Goal: Task Accomplishment & Management: Manage account settings

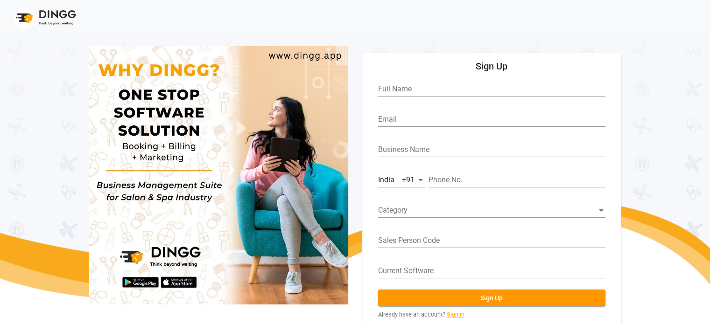
click at [454, 313] on link "Sign in" at bounding box center [456, 314] width 18 height 9
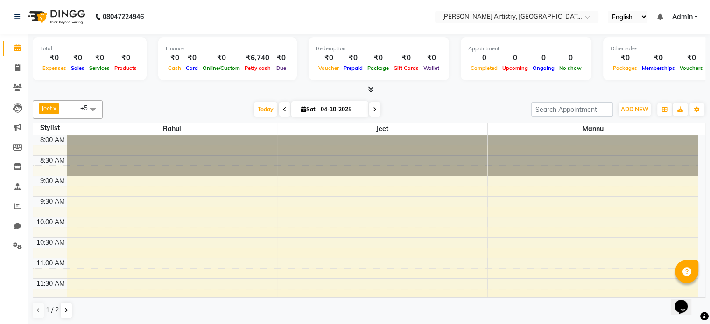
click at [133, 95] on div "Total ₹0 Expenses ₹0 Sales ₹0 Services ₹0 Products Finance ₹0 Cash ₹0 Card ₹0 O…" at bounding box center [369, 180] width 682 height 292
click at [10, 69] on span at bounding box center [17, 68] width 16 height 11
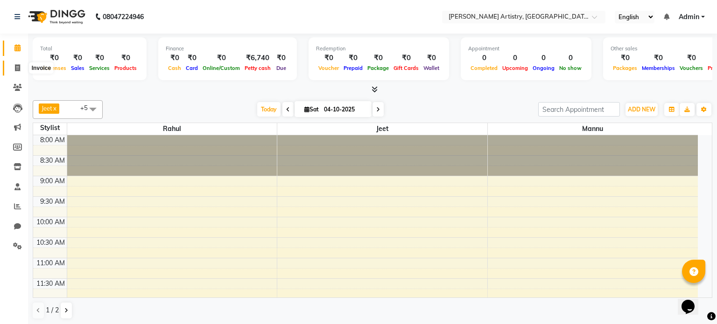
select select "8322"
select select "service"
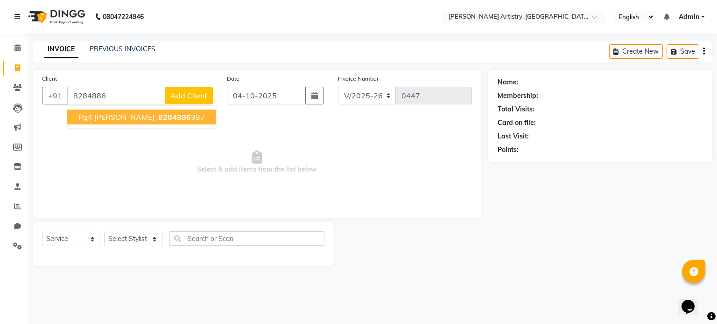
click at [133, 123] on button "Pg4 [PERSON_NAME] 8284886 387" at bounding box center [141, 117] width 149 height 15
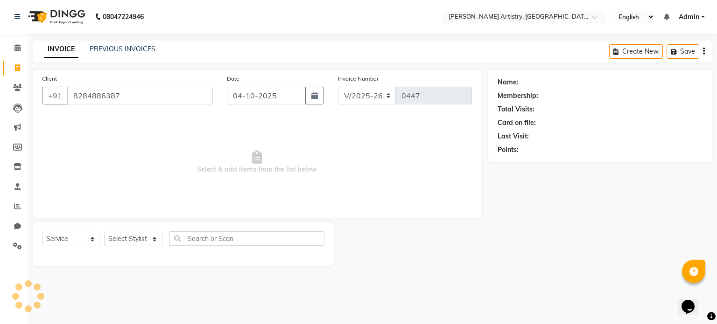
type input "8284886387"
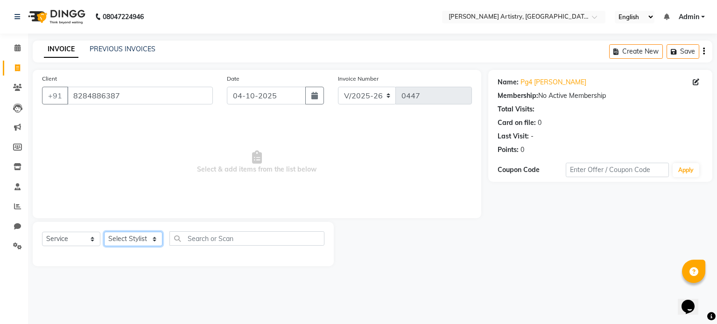
click at [132, 245] on select "Select Stylist [PERSON_NAME] [PERSON_NAME] [PERSON_NAME]" at bounding box center [133, 239] width 58 height 14
select select "80740"
click at [104, 232] on select "Select Stylist [PERSON_NAME] [PERSON_NAME] [PERSON_NAME]" at bounding box center [133, 239] width 58 height 14
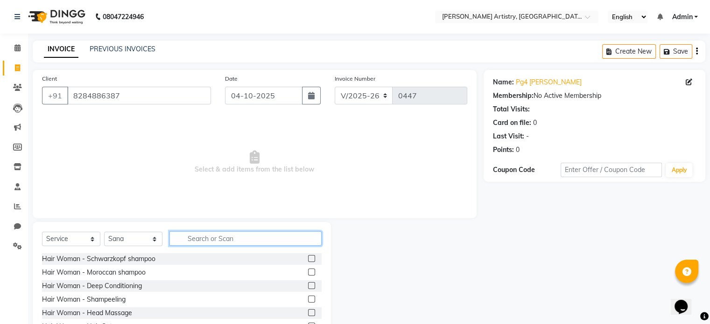
click at [218, 238] on input "text" at bounding box center [245, 238] width 152 height 14
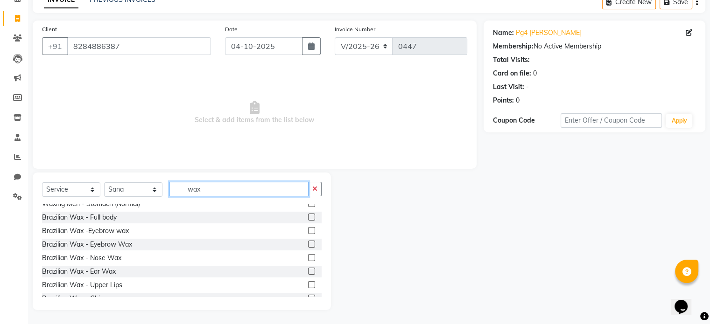
scroll to position [343, 0]
type input "wax"
click at [308, 230] on label at bounding box center [311, 231] width 7 height 7
click at [308, 230] on input "checkbox" at bounding box center [311, 232] width 6 height 6
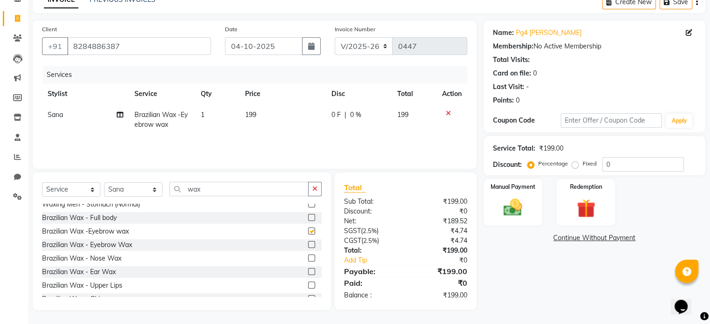
checkbox input "false"
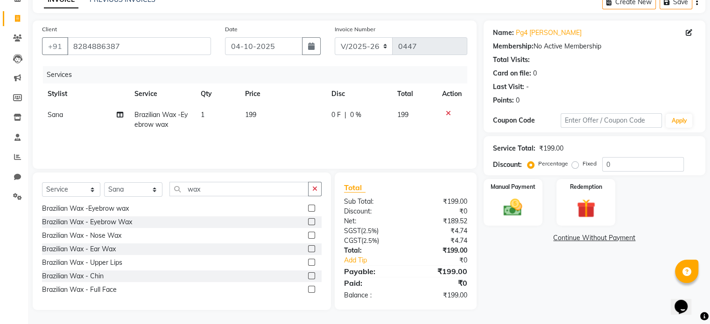
click at [308, 274] on label at bounding box center [311, 276] width 7 height 7
click at [308, 274] on input "checkbox" at bounding box center [311, 276] width 6 height 6
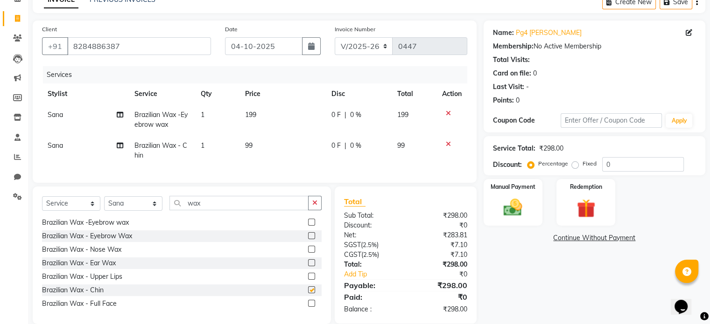
checkbox input "false"
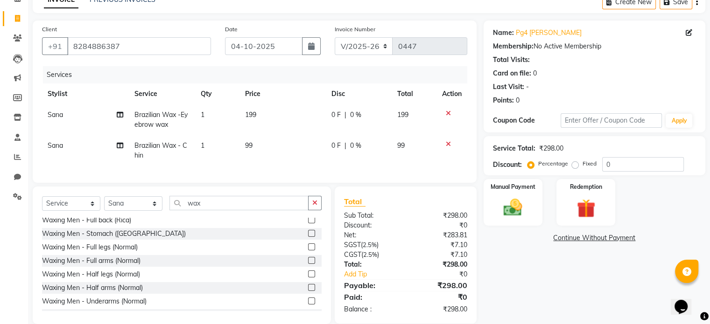
scroll to position [232, 0]
click at [255, 210] on input "wax" at bounding box center [238, 203] width 139 height 14
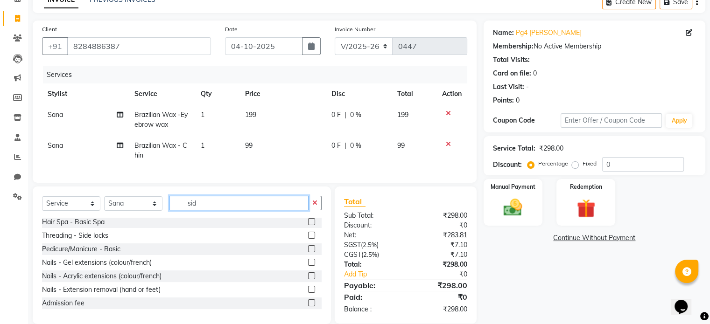
scroll to position [0, 0]
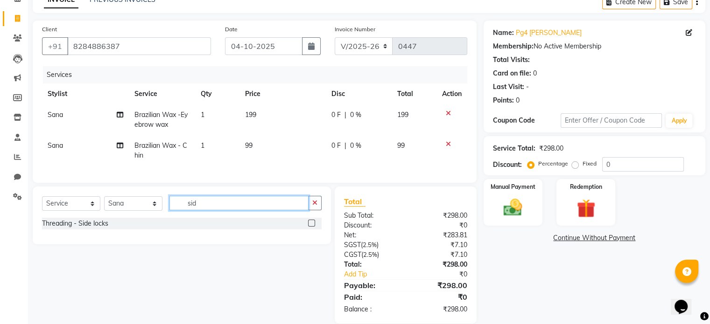
type input "sid"
click at [310, 227] on label at bounding box center [311, 223] width 7 height 7
click at [310, 227] on input "checkbox" at bounding box center [311, 224] width 6 height 6
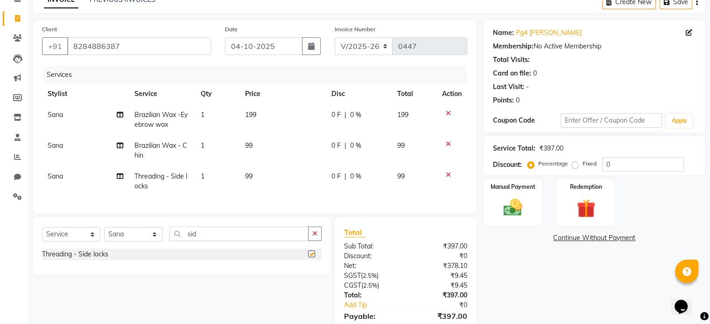
checkbox input "false"
click at [312, 237] on icon "button" at bounding box center [314, 234] width 5 height 7
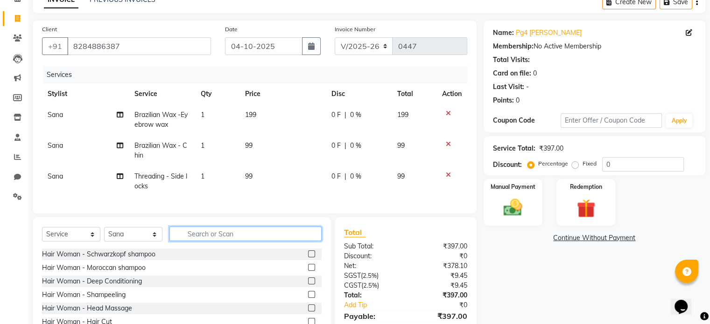
drag, startPoint x: 312, startPoint y: 241, endPoint x: 299, endPoint y: 249, distance: 15.3
click at [299, 249] on div "Select Service Product Membership Package Voucher Prepaid Gift Card Select Styl…" at bounding box center [182, 238] width 280 height 22
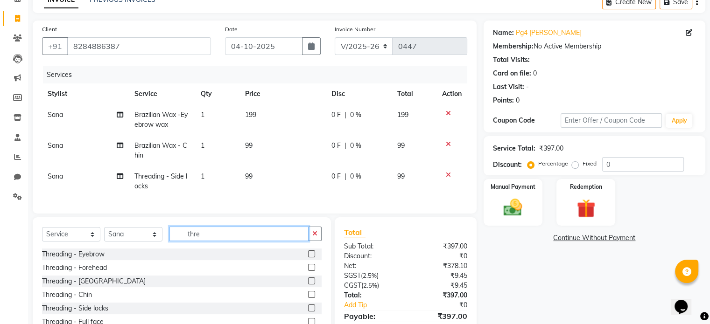
type input "thre"
click at [308, 258] on label at bounding box center [311, 254] width 7 height 7
click at [308, 258] on input "checkbox" at bounding box center [311, 255] width 6 height 6
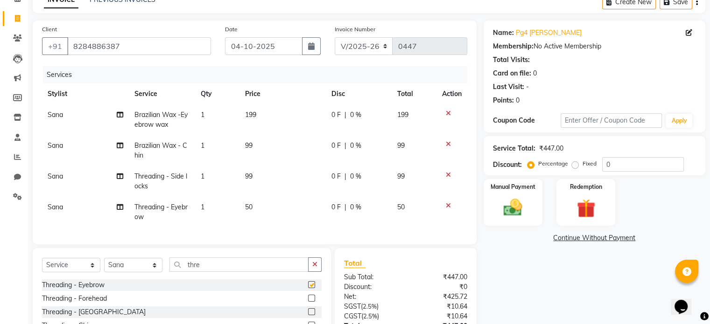
checkbox input "false"
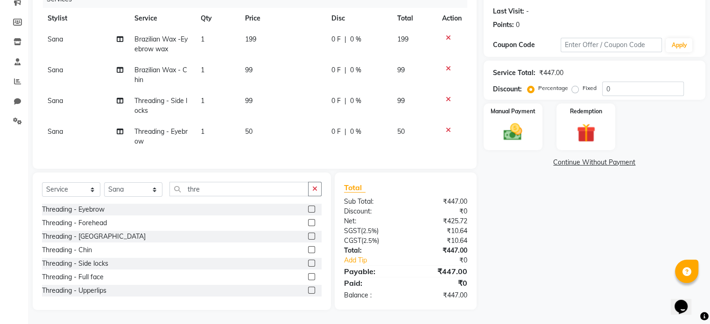
click at [254, 35] on span "199" at bounding box center [250, 39] width 11 height 8
select select "80740"
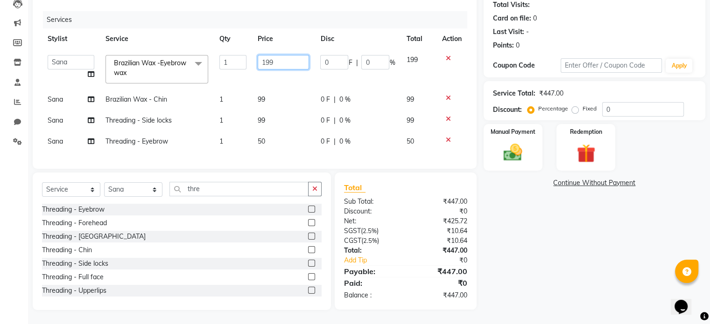
click at [275, 55] on input "199" at bounding box center [283, 62] width 51 height 14
type input "100"
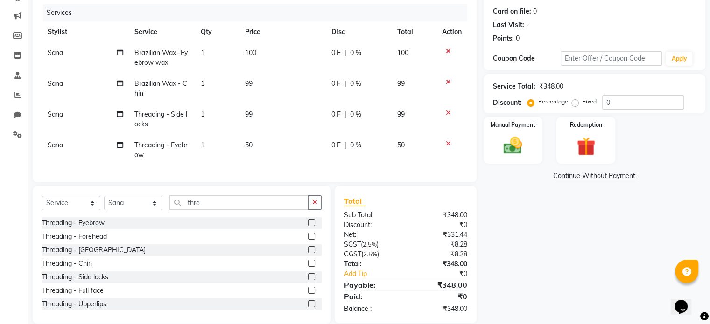
click at [266, 89] on td "99" at bounding box center [282, 88] width 86 height 31
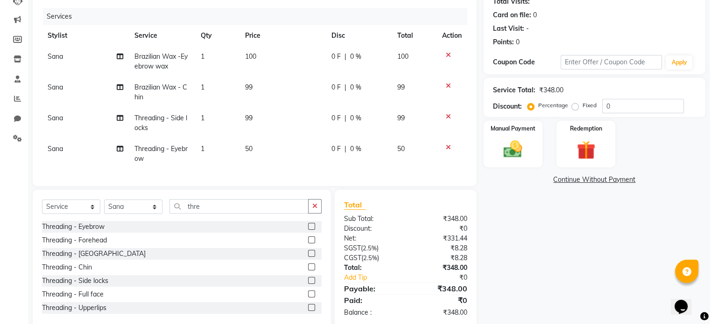
select select "80740"
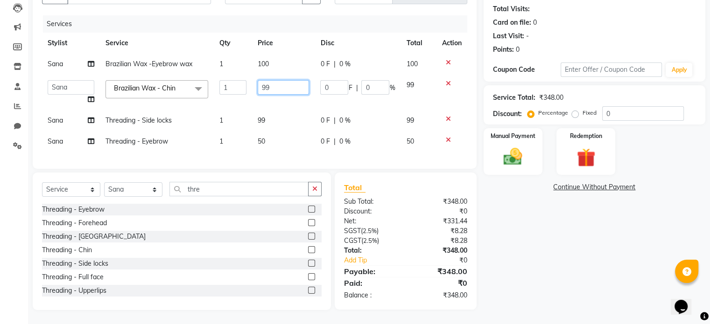
click at [273, 84] on input "99" at bounding box center [283, 87] width 51 height 14
type input "100"
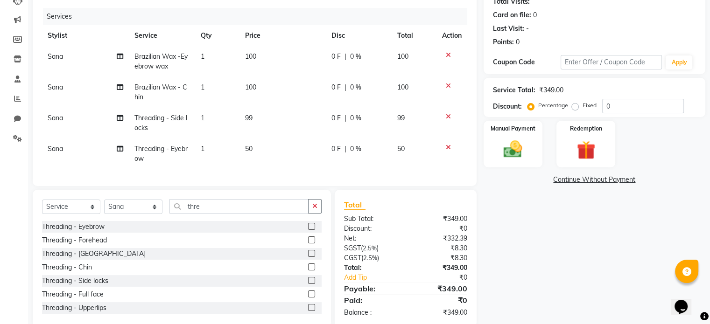
click at [259, 117] on td "99" at bounding box center [282, 123] width 86 height 31
select select "80740"
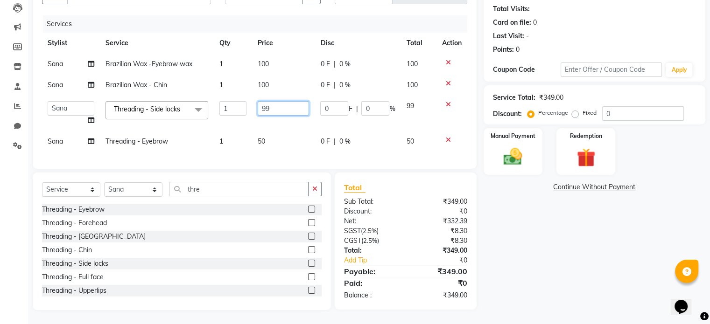
click at [278, 101] on input "99" at bounding box center [283, 108] width 51 height 14
type input "9"
type input "100"
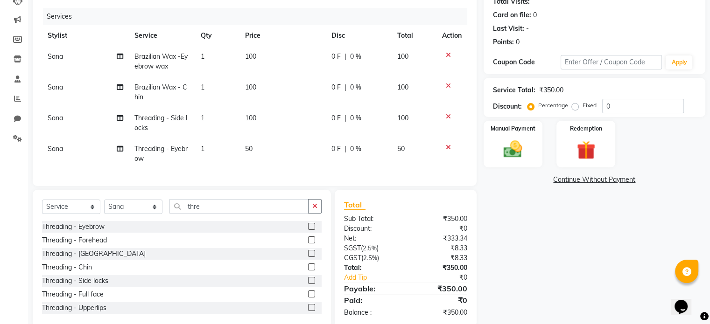
click at [465, 130] on tbody "Sana Brazilian Wax -Eyebrow wax 1 100 0 F | 0 % 100 Sana Brazilian Wax - Chin 1…" at bounding box center [254, 107] width 425 height 123
click at [532, 145] on div "Manual Payment" at bounding box center [512, 144] width 61 height 48
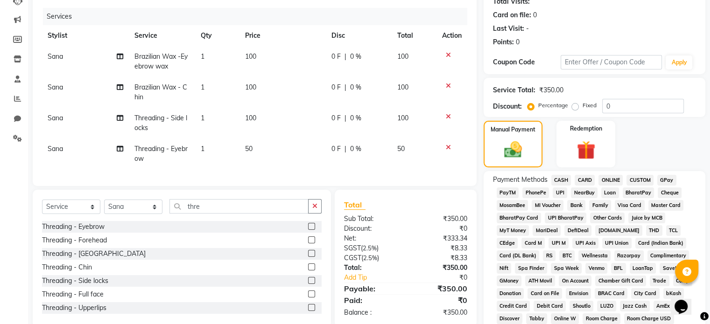
click at [563, 189] on span "UPI" at bounding box center [560, 193] width 14 height 11
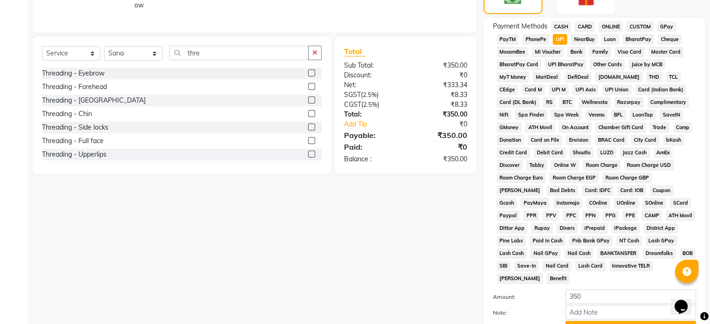
scroll to position [340, 0]
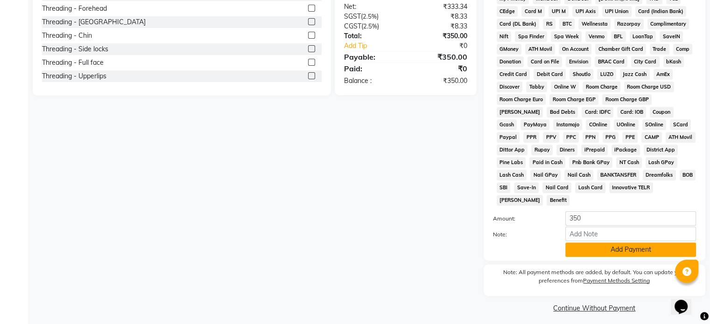
click at [593, 243] on button "Add Payment" at bounding box center [630, 250] width 131 height 14
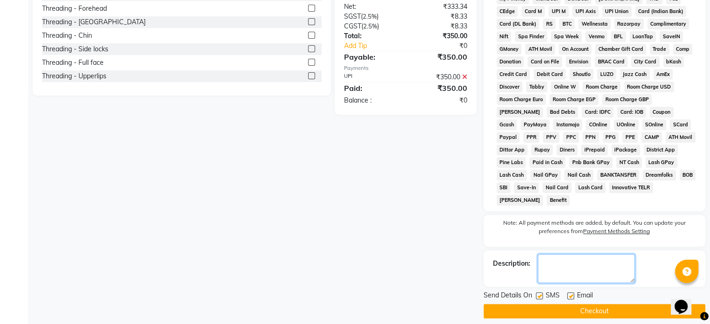
click at [576, 261] on textarea at bounding box center [586, 268] width 97 height 29
type textarea "Jc 477 / Forehead wax= Eyebrow Wax"
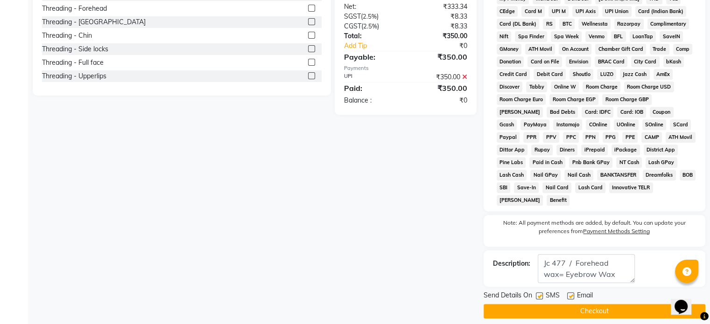
click at [543, 291] on div "SMS" at bounding box center [551, 297] width 31 height 12
click at [539, 293] on label at bounding box center [539, 296] width 7 height 7
click at [539, 294] on input "checkbox" at bounding box center [539, 297] width 6 height 6
checkbox input "false"
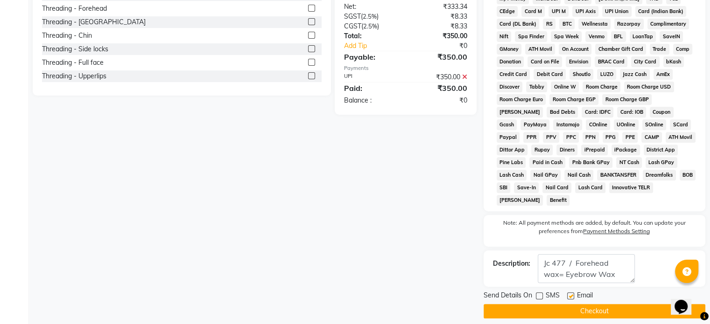
click at [569, 293] on label at bounding box center [570, 296] width 7 height 7
click at [569, 294] on input "checkbox" at bounding box center [570, 297] width 6 height 6
checkbox input "false"
click at [570, 310] on button "Checkout" at bounding box center [594, 311] width 222 height 14
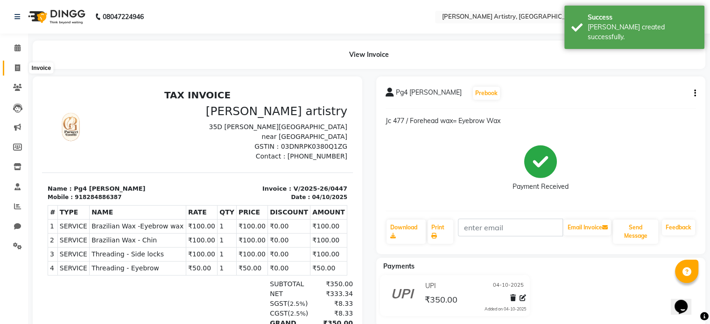
click at [21, 69] on span at bounding box center [17, 68] width 16 height 11
select select "service"
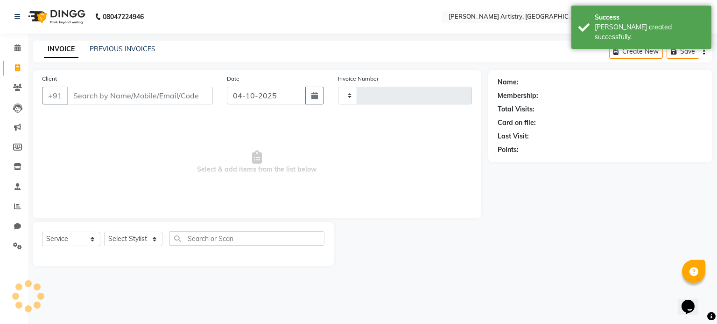
type input "0448"
select select "8322"
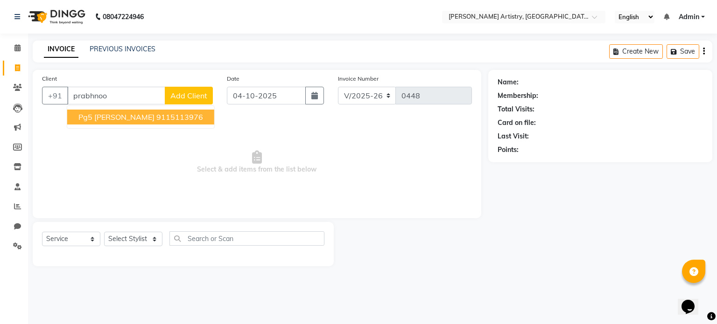
click at [105, 118] on span "Pg5 [PERSON_NAME]" at bounding box center [116, 116] width 76 height 9
type input "9115113976"
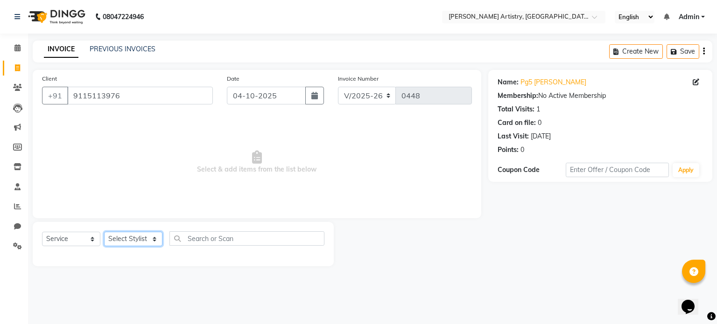
click at [142, 235] on select "Select Stylist [PERSON_NAME] [PERSON_NAME] [PERSON_NAME]" at bounding box center [133, 239] width 58 height 14
select select "93551"
click at [104, 232] on select "Select Stylist [PERSON_NAME] [PERSON_NAME] [PERSON_NAME]" at bounding box center [133, 239] width 58 height 14
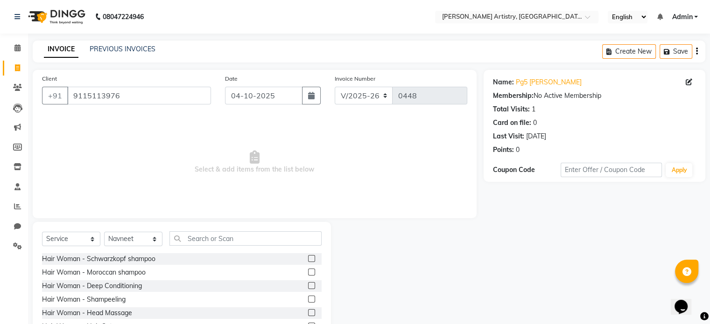
click at [217, 231] on div "Select Service Product Membership Package Voucher Prepaid Gift Card Select Styl…" at bounding box center [182, 291] width 298 height 138
click at [217, 238] on input "text" at bounding box center [245, 238] width 152 height 14
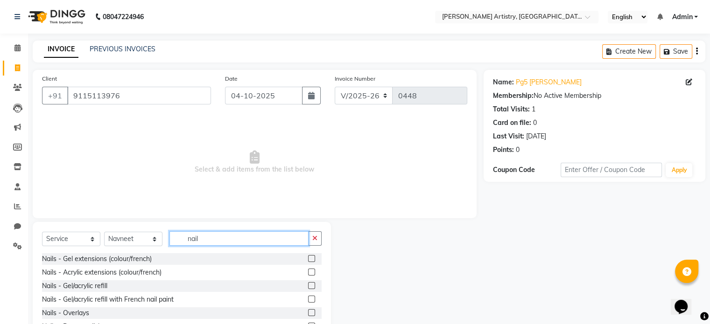
type input "nail"
click at [308, 260] on label at bounding box center [311, 258] width 7 height 7
click at [308, 260] on input "checkbox" at bounding box center [311, 259] width 6 height 6
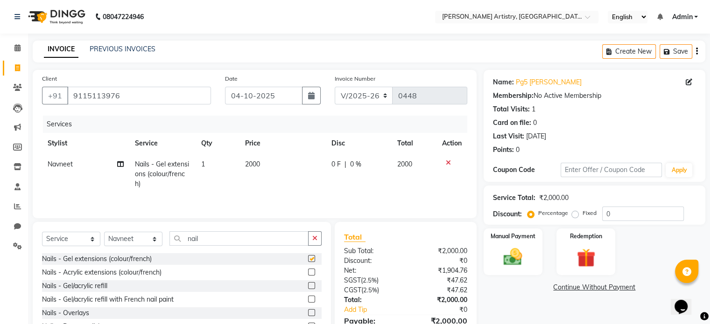
checkbox input "false"
click at [255, 165] on span "2000" at bounding box center [252, 164] width 15 height 8
select select "93551"
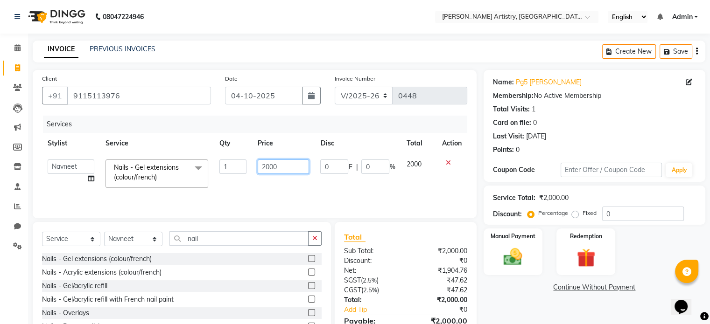
click at [272, 166] on input "2000" at bounding box center [283, 167] width 51 height 14
type input "1600"
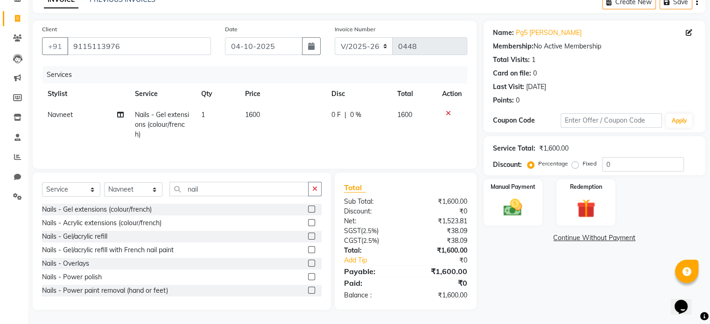
click at [516, 265] on div "Name: Pg5 [PERSON_NAME] Membership: No Active Membership Total Visits: 1 Card o…" at bounding box center [597, 166] width 229 height 290
click at [521, 206] on img at bounding box center [512, 208] width 31 height 22
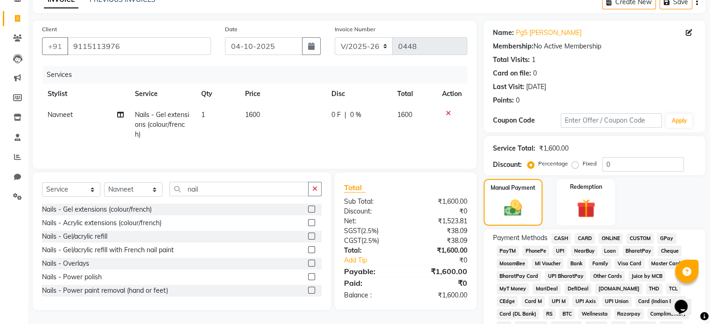
click at [563, 238] on span "CASH" at bounding box center [561, 238] width 20 height 11
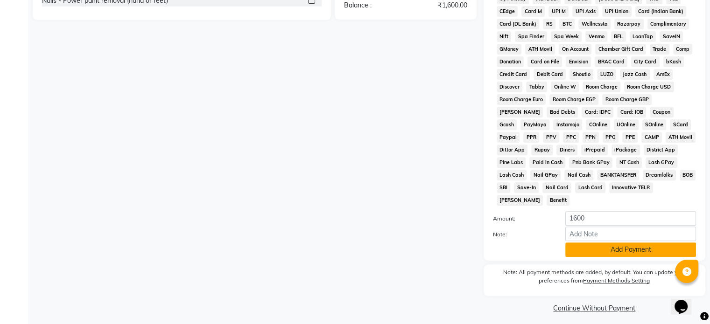
click at [588, 250] on button "Add Payment" at bounding box center [630, 250] width 131 height 14
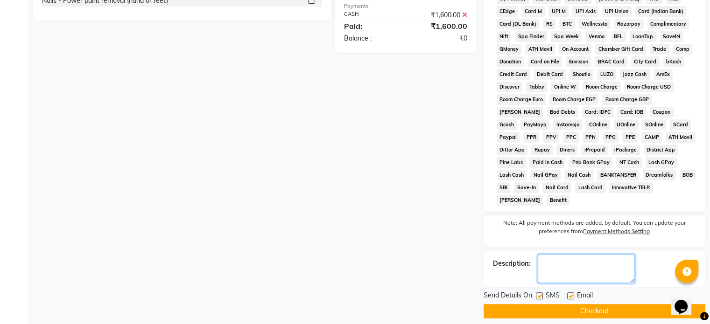
click at [559, 265] on textarea at bounding box center [586, 268] width 97 height 29
type textarea "Jc 478"
click at [539, 293] on label at bounding box center [539, 296] width 7 height 7
click at [539, 294] on input "checkbox" at bounding box center [539, 297] width 6 height 6
checkbox input "false"
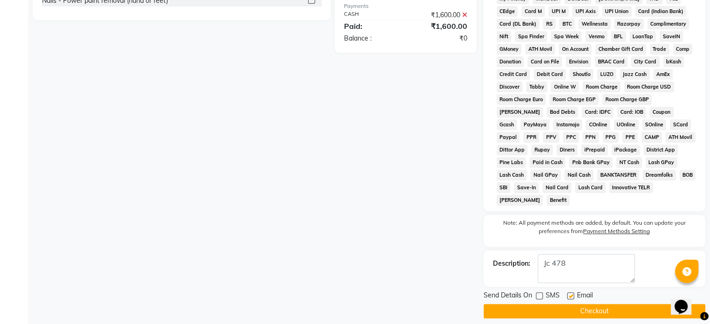
click at [571, 293] on label at bounding box center [570, 296] width 7 height 7
click at [571, 294] on input "checkbox" at bounding box center [570, 297] width 6 height 6
checkbox input "false"
click at [571, 304] on button "Checkout" at bounding box center [594, 311] width 222 height 14
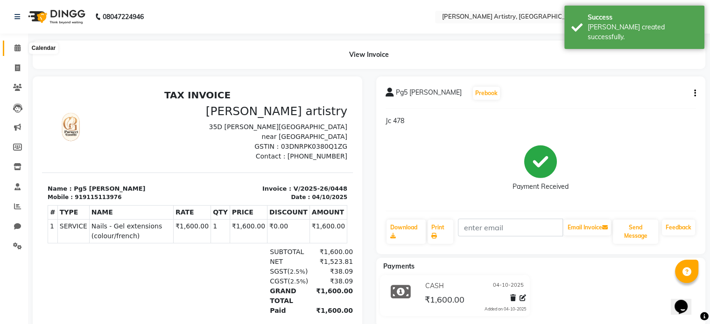
click at [14, 51] on icon at bounding box center [17, 47] width 6 height 7
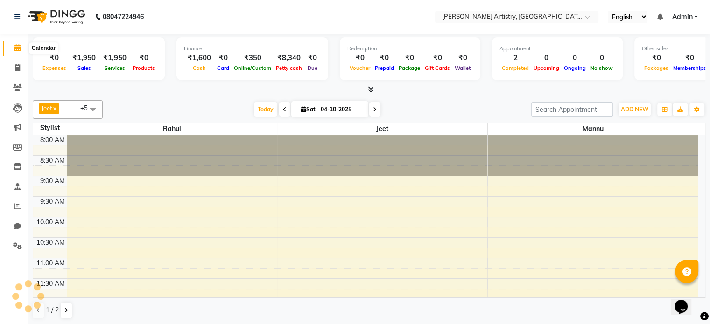
click at [18, 47] on icon at bounding box center [17, 47] width 6 height 7
click at [11, 61] on link "Invoice" at bounding box center [14, 68] width 22 height 15
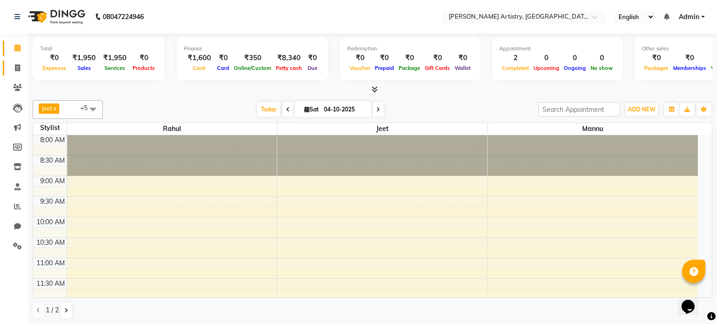
select select "8322"
select select "service"
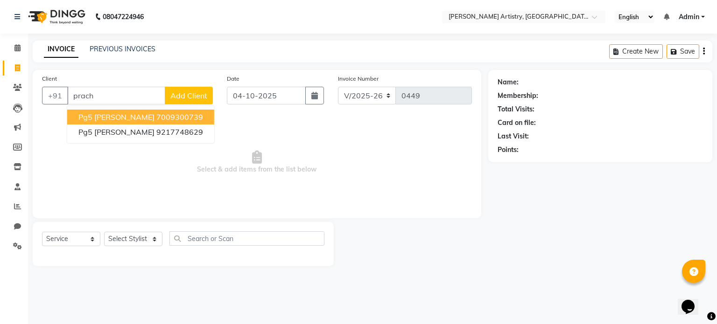
click at [101, 121] on span "Pg5 [PERSON_NAME]" at bounding box center [116, 116] width 76 height 9
type input "7009300739"
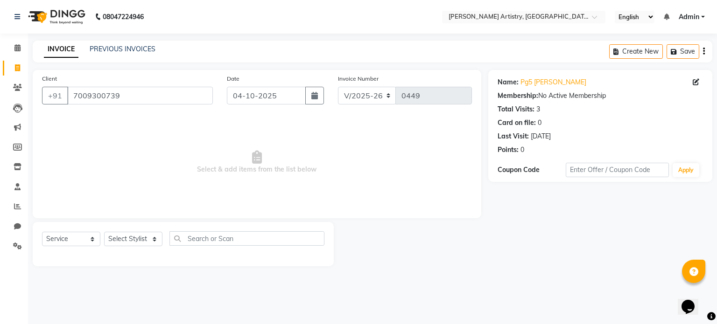
click at [127, 248] on div "Select Service Product Membership Package Voucher Prepaid Gift Card Select Styl…" at bounding box center [183, 242] width 282 height 22
click at [129, 242] on select "Select Stylist [PERSON_NAME] [PERSON_NAME] [PERSON_NAME]" at bounding box center [133, 239] width 58 height 14
select select "83999"
click at [104, 232] on select "Select Stylist [PERSON_NAME] [PERSON_NAME] [PERSON_NAME]" at bounding box center [133, 239] width 58 height 14
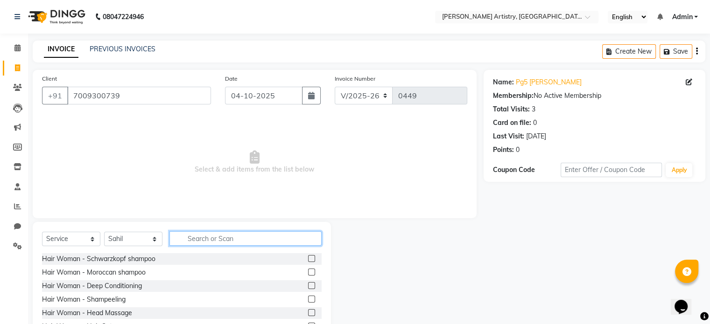
click at [210, 238] on input "text" at bounding box center [245, 238] width 152 height 14
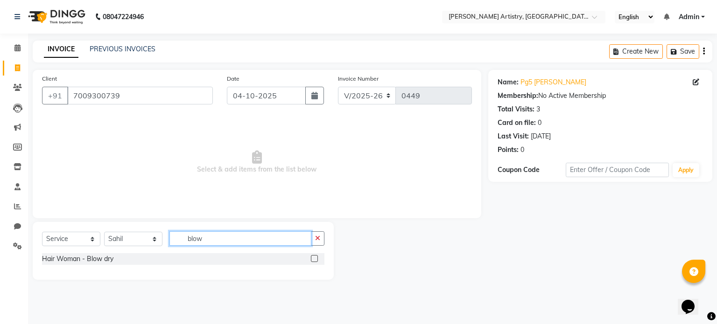
type input "blow"
click at [314, 259] on label at bounding box center [314, 258] width 7 height 7
click at [314, 259] on input "checkbox" at bounding box center [314, 259] width 6 height 6
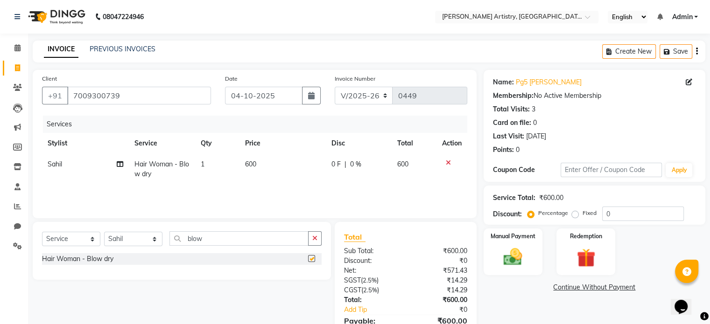
checkbox input "false"
click at [251, 164] on span "600" at bounding box center [250, 164] width 11 height 8
select select "83999"
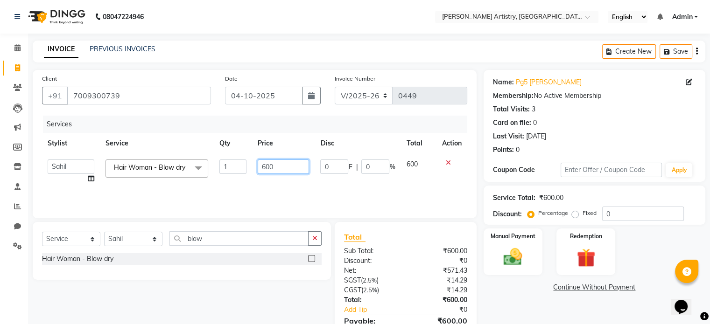
click at [282, 166] on input "600" at bounding box center [283, 167] width 51 height 14
type input "0"
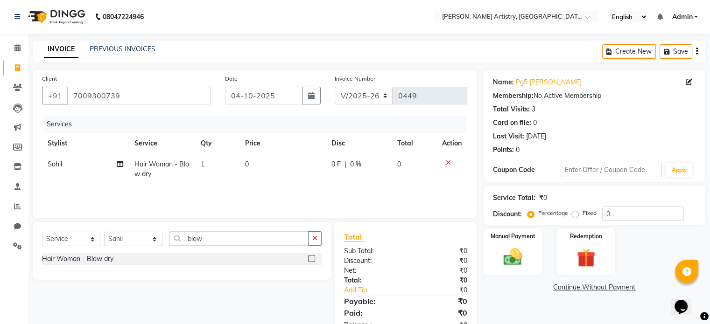
click at [327, 199] on div "Services Stylist Service Qty Price Disc Total Action [PERSON_NAME] Hair Woman -…" at bounding box center [254, 162] width 425 height 93
click at [525, 252] on img at bounding box center [512, 257] width 31 height 22
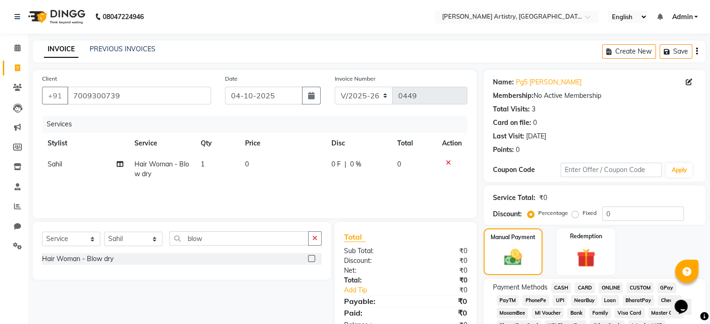
click at [558, 287] on span "CASH" at bounding box center [561, 288] width 20 height 11
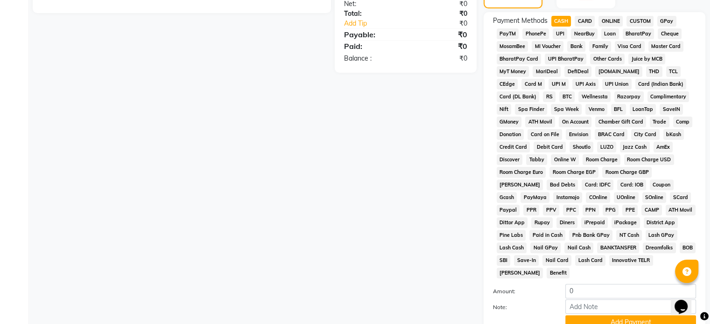
scroll to position [340, 0]
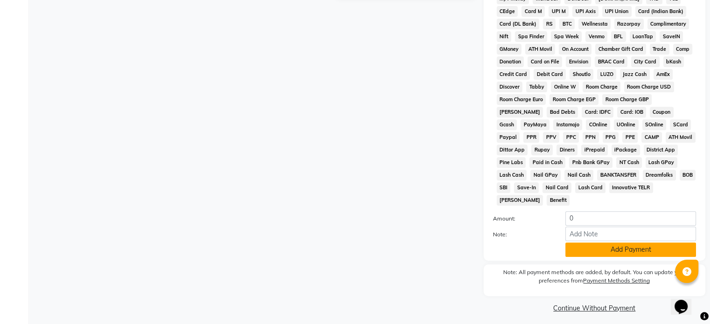
click at [609, 245] on button "Add Payment" at bounding box center [630, 250] width 131 height 14
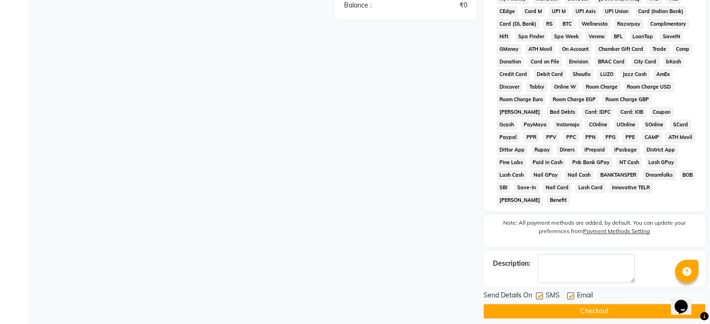
click at [539, 293] on label at bounding box center [539, 296] width 7 height 7
click at [539, 294] on input "checkbox" at bounding box center [539, 297] width 6 height 6
checkbox input "false"
click at [570, 293] on label at bounding box center [570, 296] width 7 height 7
click at [570, 294] on input "checkbox" at bounding box center [570, 297] width 6 height 6
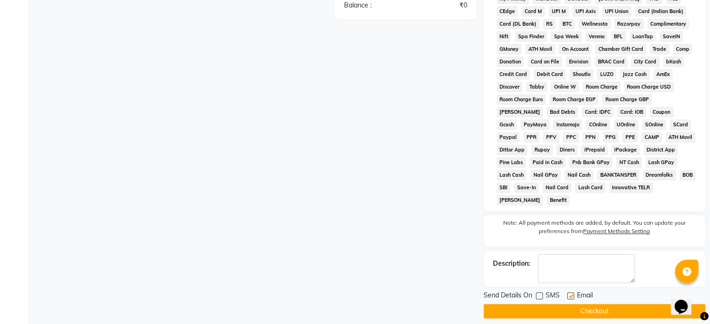
checkbox input "false"
click at [569, 258] on textarea at bounding box center [586, 268] width 97 height 29
type textarea "Jc 479 Pkg"
click at [595, 304] on button "Checkout" at bounding box center [594, 311] width 222 height 14
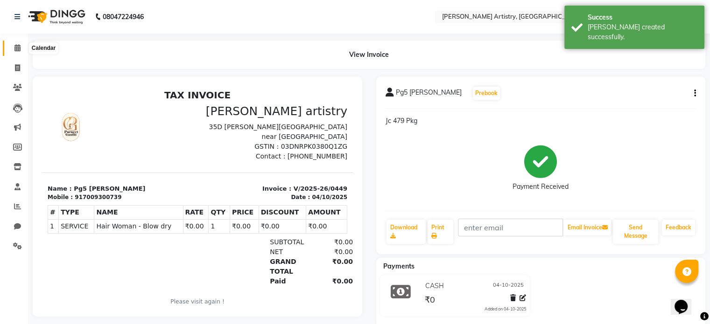
click at [21, 49] on span at bounding box center [17, 48] width 16 height 11
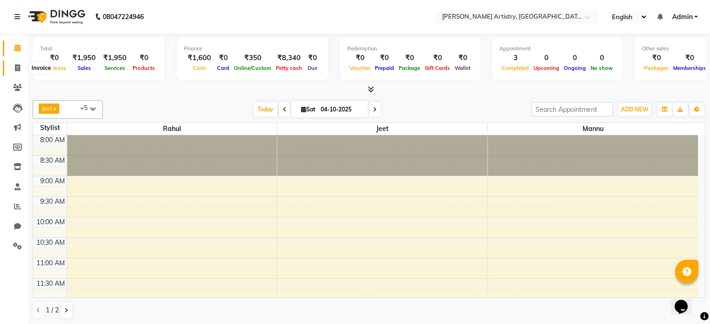
click at [17, 70] on icon at bounding box center [17, 67] width 5 height 7
select select "service"
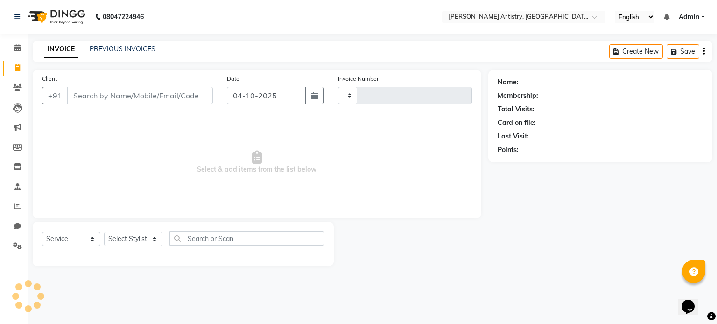
type input "0450"
select select "8322"
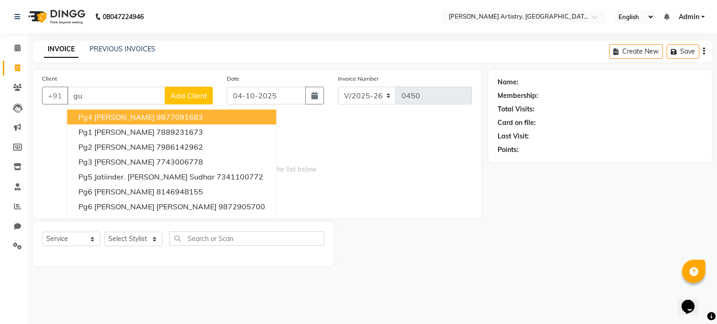
type input "g"
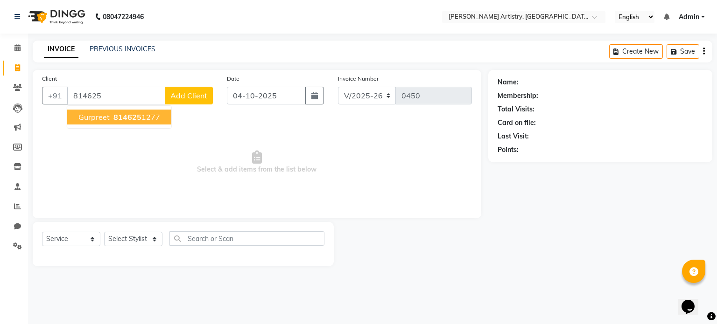
click at [116, 115] on span "814625" at bounding box center [127, 116] width 28 height 9
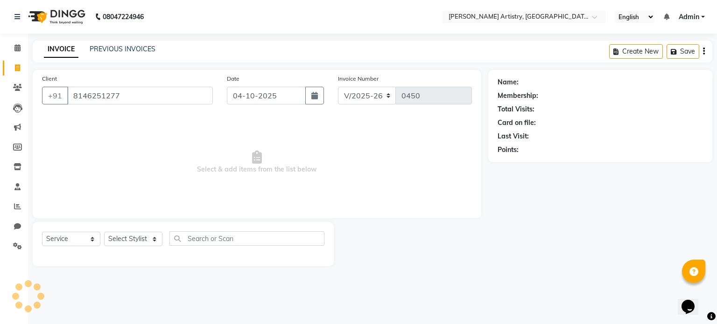
type input "8146251277"
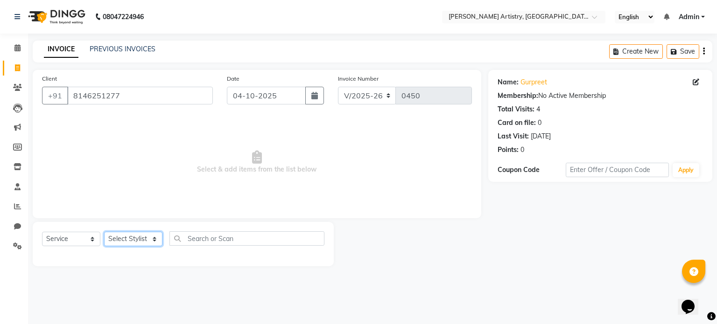
click at [142, 238] on select "Select Stylist [PERSON_NAME] [PERSON_NAME] [PERSON_NAME]" at bounding box center [133, 239] width 58 height 14
select select "83999"
click at [104, 232] on select "Select Stylist [PERSON_NAME] [PERSON_NAME] [PERSON_NAME]" at bounding box center [133, 239] width 58 height 14
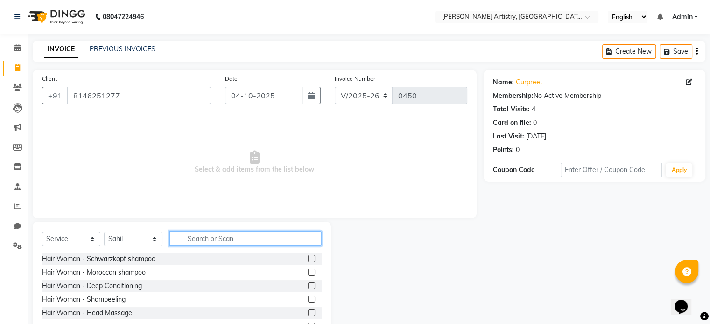
click at [207, 240] on input "text" at bounding box center [245, 238] width 152 height 14
type input "cut"
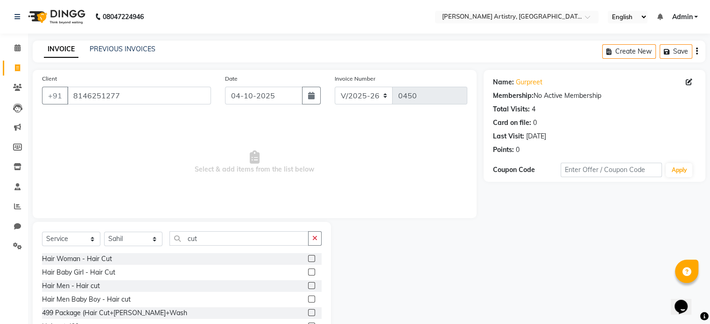
click at [312, 287] on label at bounding box center [311, 285] width 7 height 7
click at [312, 287] on input "checkbox" at bounding box center [311, 286] width 6 height 6
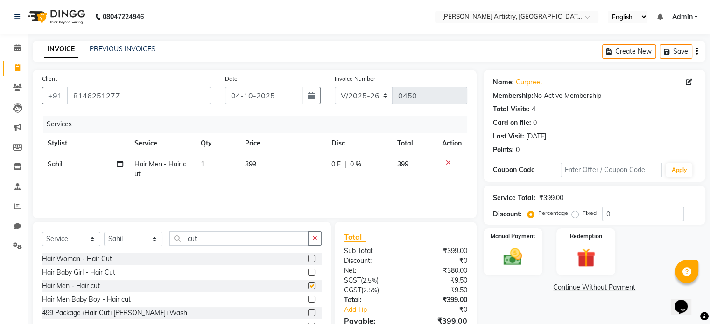
checkbox input "false"
click at [312, 241] on icon "button" at bounding box center [314, 238] width 5 height 7
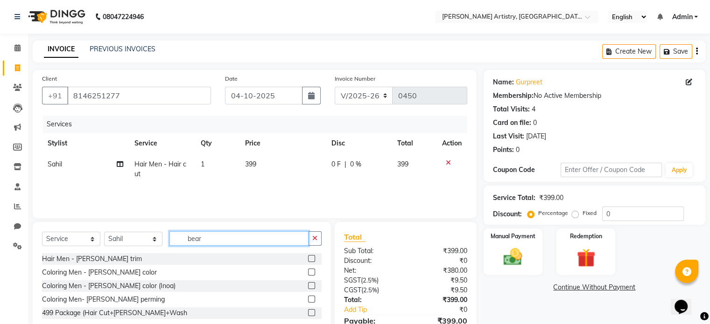
type input "bear"
click at [314, 260] on label at bounding box center [311, 258] width 7 height 7
click at [314, 260] on input "checkbox" at bounding box center [311, 259] width 6 height 6
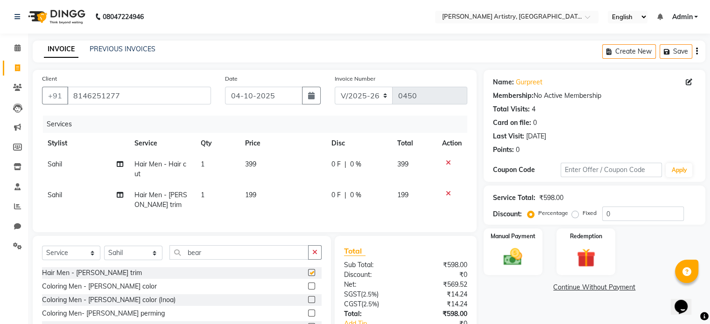
checkbox input "false"
click at [257, 196] on td "199" at bounding box center [282, 200] width 86 height 31
select select "83999"
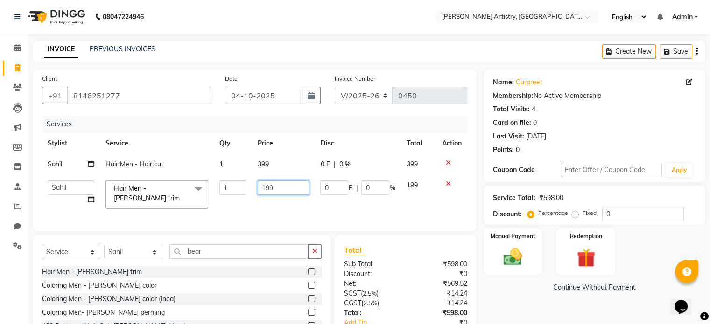
click at [283, 191] on input "199" at bounding box center [283, 188] width 51 height 14
type input "200"
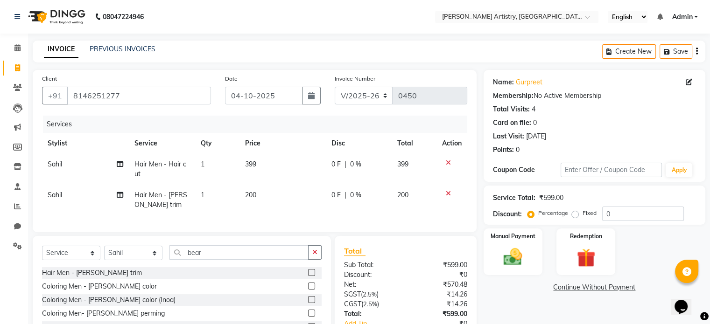
click at [263, 167] on td "399" at bounding box center [282, 169] width 86 height 31
select select "83999"
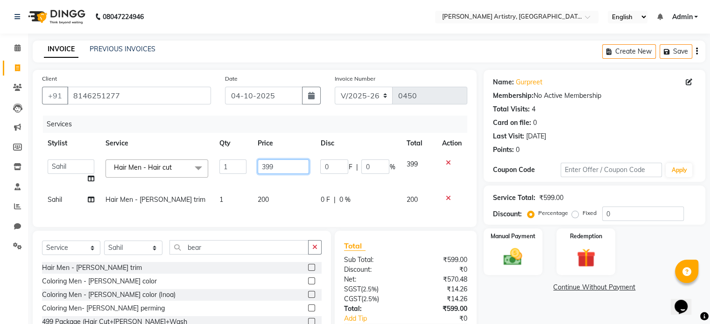
click at [263, 167] on input "399" at bounding box center [283, 167] width 51 height 14
type input "400"
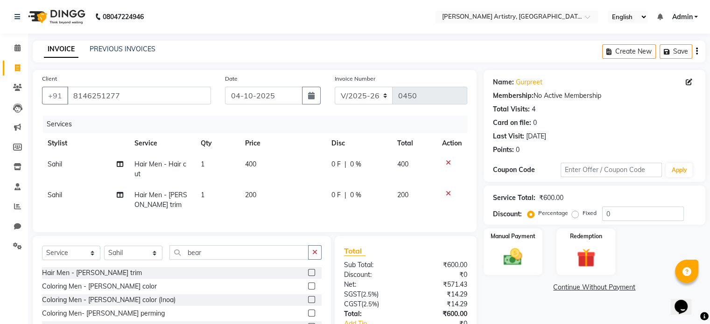
click at [319, 137] on tr "Stylist Service Qty Price Disc Total Action" at bounding box center [254, 143] width 425 height 21
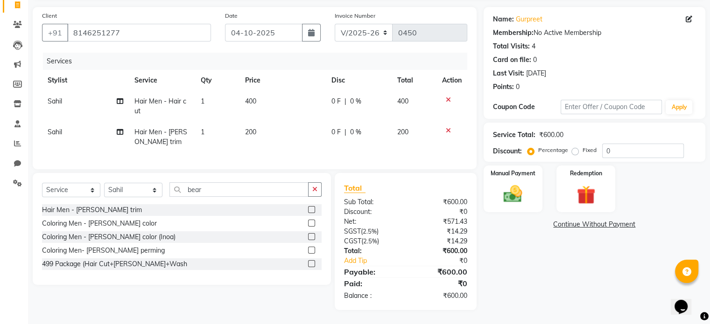
click at [582, 146] on label "Fixed" at bounding box center [589, 150] width 14 height 8
click at [577, 147] on input "Fixed" at bounding box center [577, 150] width 7 height 7
radio input "true"
click at [618, 144] on input "0" at bounding box center [643, 151] width 82 height 14
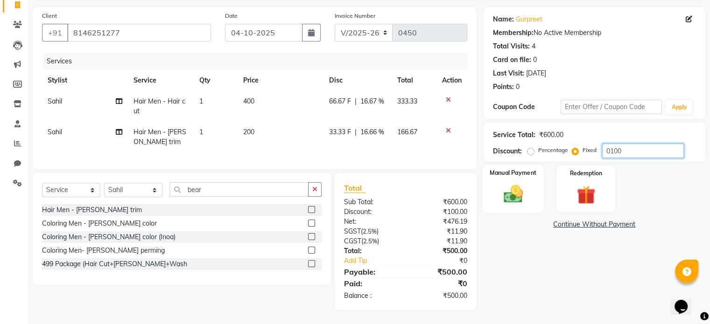
type input "0100"
click at [525, 197] on img at bounding box center [512, 194] width 31 height 22
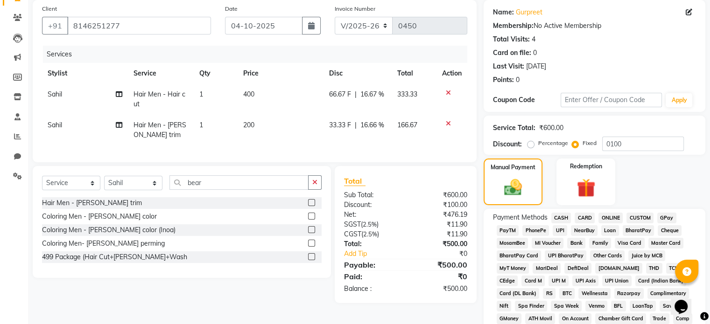
click at [560, 220] on span "CASH" at bounding box center [561, 218] width 20 height 11
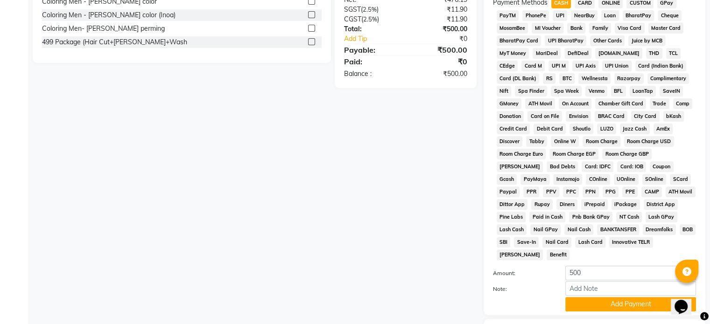
scroll to position [340, 0]
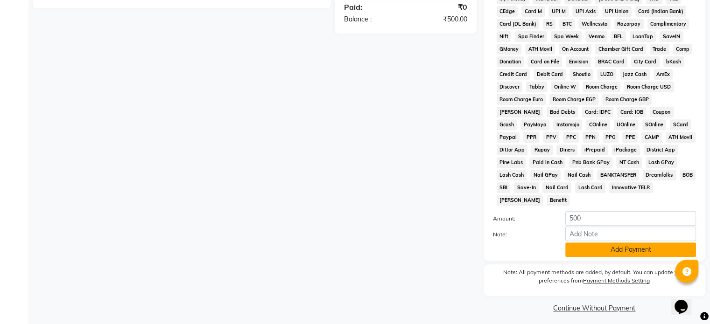
click at [594, 246] on button "Add Payment" at bounding box center [630, 250] width 131 height 14
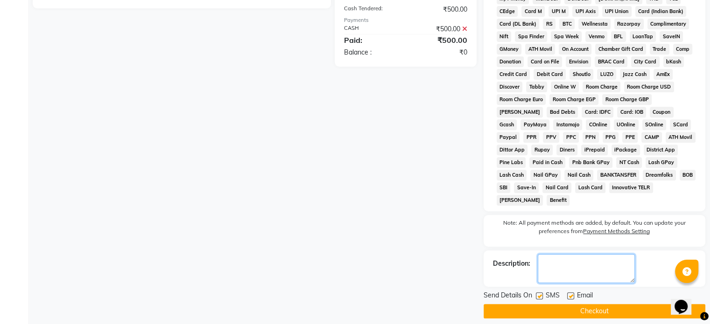
click at [567, 259] on textarea at bounding box center [586, 268] width 97 height 29
type textarea "Jc 480"
click at [567, 291] on div "Email" at bounding box center [583, 297] width 33 height 12
click at [568, 293] on label at bounding box center [570, 296] width 7 height 7
click at [568, 294] on input "checkbox" at bounding box center [570, 297] width 6 height 6
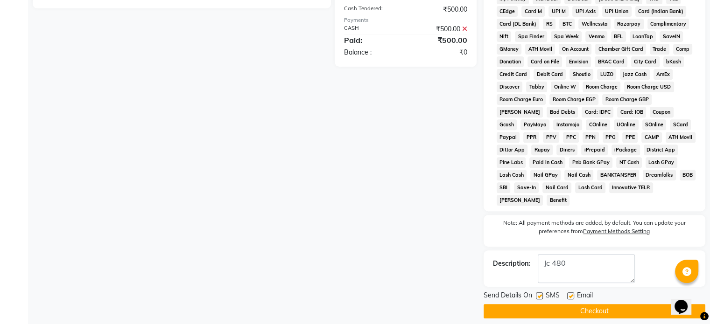
checkbox input "false"
click at [541, 293] on label at bounding box center [539, 296] width 7 height 7
click at [541, 294] on input "checkbox" at bounding box center [539, 297] width 6 height 6
checkbox input "false"
click at [570, 306] on button "Checkout" at bounding box center [594, 311] width 222 height 14
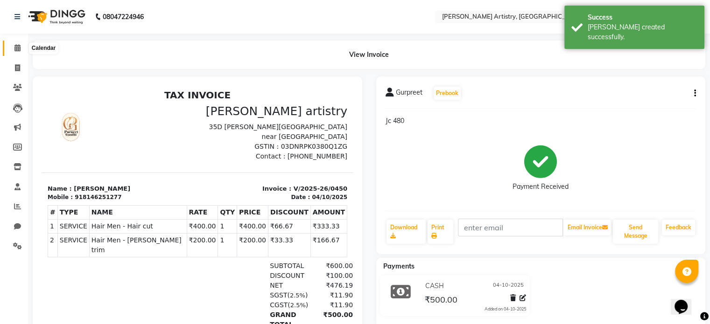
click at [10, 49] on span at bounding box center [17, 48] width 16 height 11
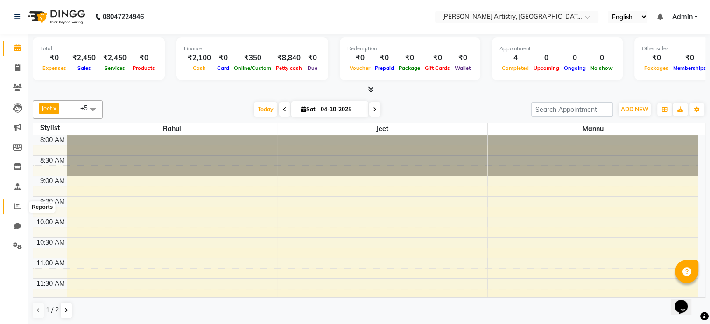
click at [14, 210] on icon at bounding box center [17, 206] width 7 height 7
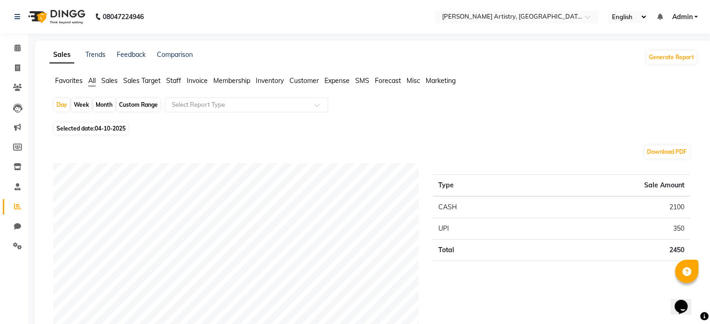
click at [332, 83] on span "Expense" at bounding box center [336, 81] width 25 height 8
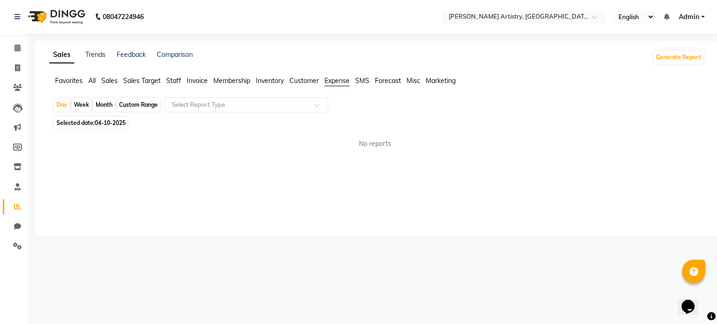
click at [295, 114] on div "Day Week Month Custom Range Select Report Type" at bounding box center [376, 106] width 647 height 17
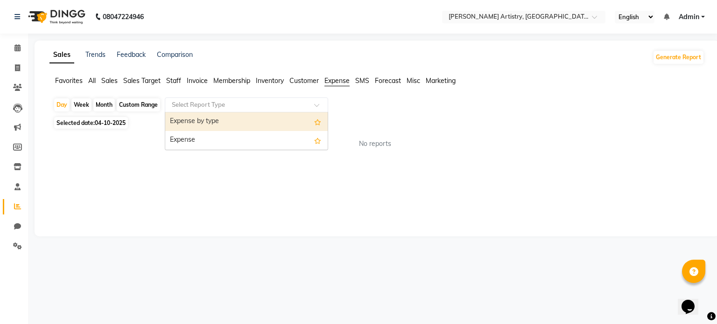
drag, startPoint x: 292, startPoint y: 112, endPoint x: 277, endPoint y: 143, distance: 35.1
click at [277, 112] on ng-select "Select Report Type Expense by type Expense" at bounding box center [246, 105] width 163 height 15
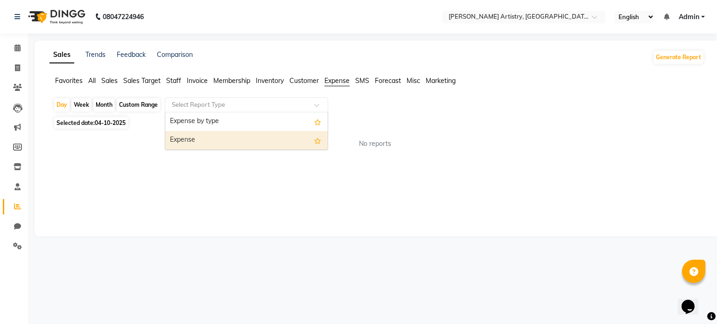
click at [277, 143] on div "Expense" at bounding box center [246, 140] width 162 height 19
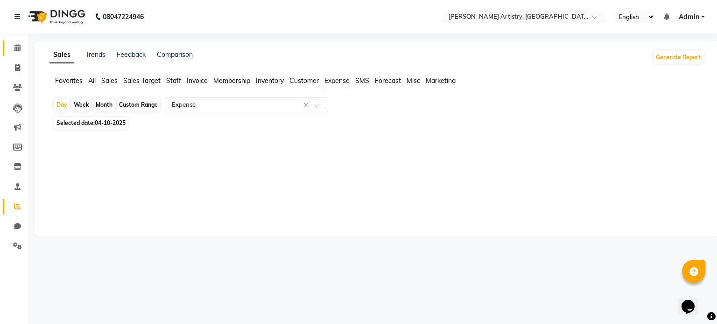
click at [14, 54] on link "Calendar" at bounding box center [14, 48] width 22 height 15
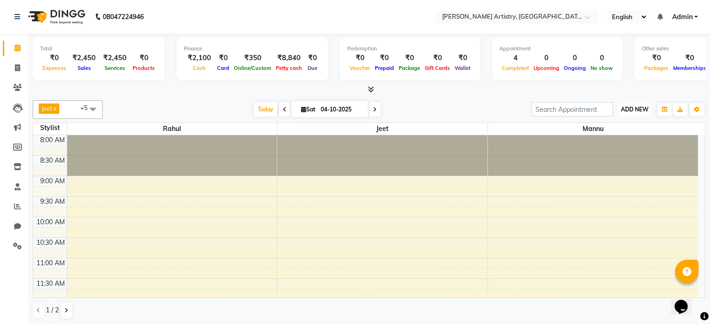
click at [638, 111] on span "ADD NEW" at bounding box center [635, 109] width 28 height 7
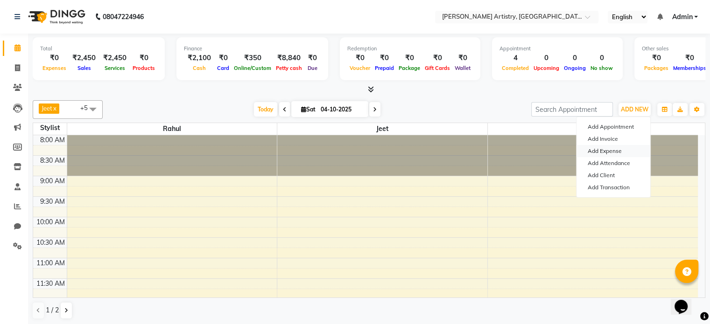
click at [625, 153] on link "Add Expense" at bounding box center [613, 151] width 74 height 12
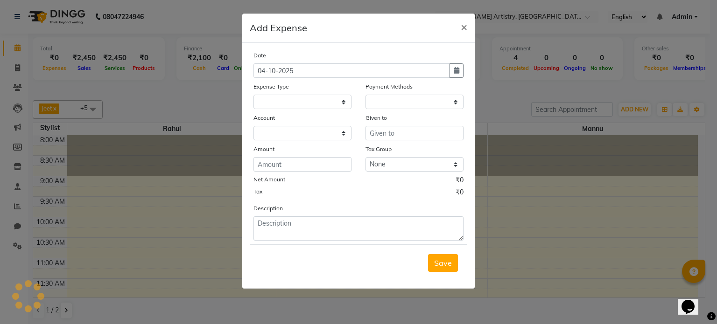
select select "1"
select select "7445"
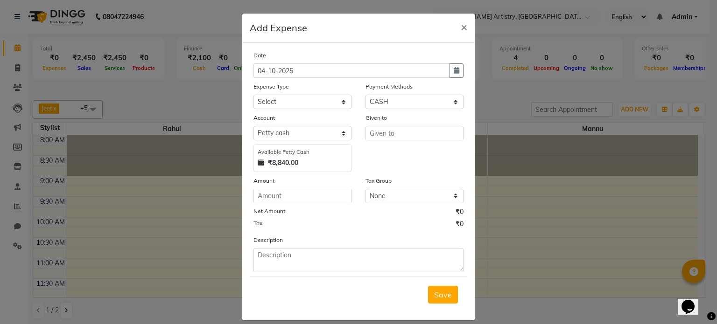
click at [404, 126] on div "Given to" at bounding box center [414, 119] width 98 height 13
click at [395, 135] on input "text" at bounding box center [414, 133] width 98 height 14
type input "1125"
click at [326, 199] on input "number" at bounding box center [302, 196] width 98 height 14
type input "1125"
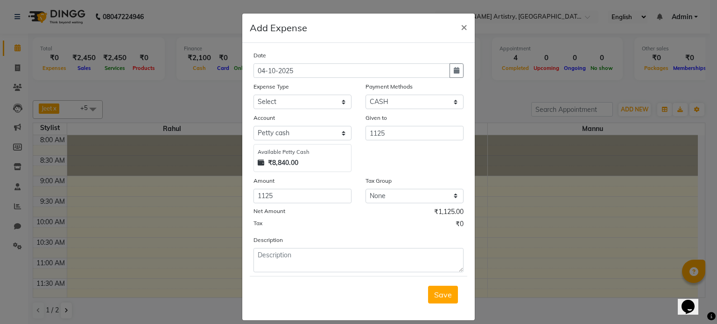
click at [415, 126] on div "Given to" at bounding box center [414, 119] width 98 height 13
click at [409, 131] on input "1125" at bounding box center [414, 133] width 98 height 14
type input "coffee"
click at [330, 104] on select "Select Advance Salary Bank charges Car maintenance Cash transfer to bank Cash t…" at bounding box center [302, 102] width 98 height 14
select select "18"
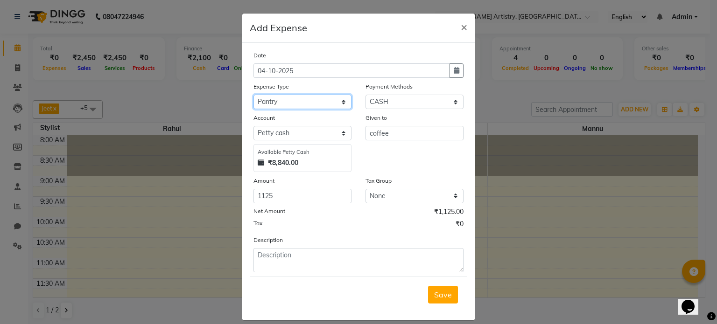
click at [253, 96] on select "Select Advance Salary Bank charges Car maintenance Cash transfer to bank Cash t…" at bounding box center [302, 102] width 98 height 14
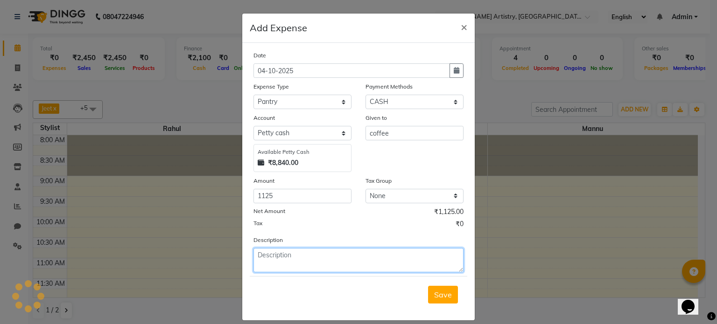
click at [289, 252] on textarea at bounding box center [358, 260] width 210 height 24
type textarea "All clear coffee"
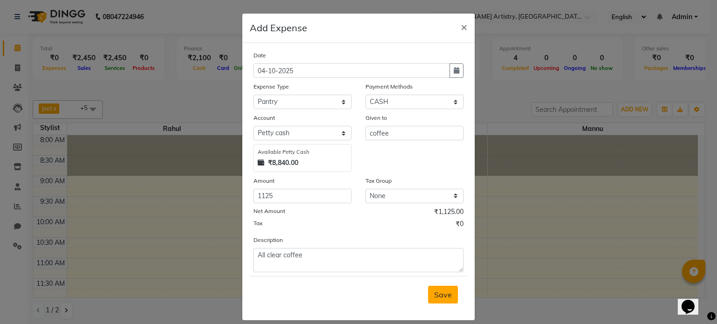
click at [445, 297] on span "Save" at bounding box center [443, 294] width 18 height 9
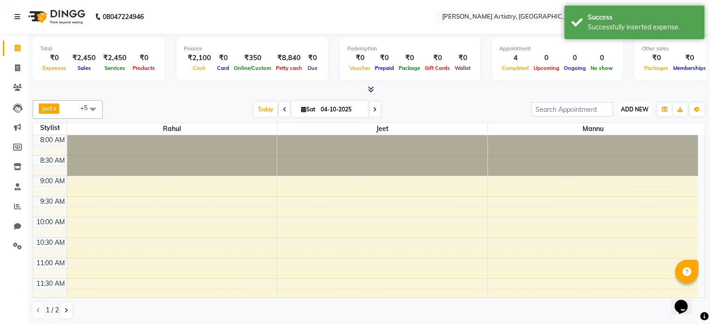
click at [641, 107] on span "ADD NEW" at bounding box center [635, 109] width 28 height 7
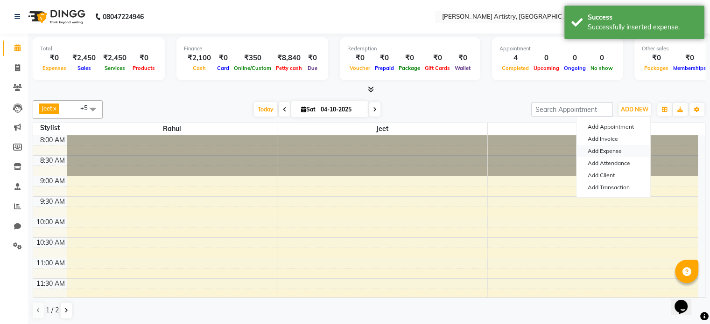
click at [609, 149] on link "Add Expense" at bounding box center [613, 151] width 74 height 12
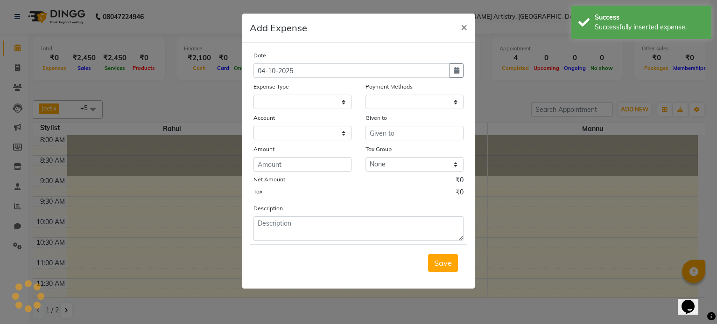
select select "1"
select select "7445"
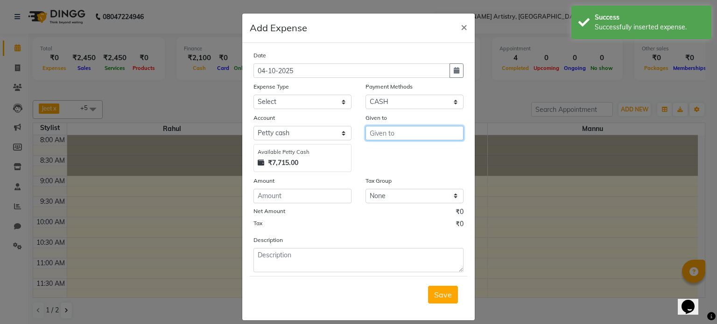
click at [391, 136] on input "text" at bounding box center [414, 133] width 98 height 14
click at [398, 149] on button "La kshmi" at bounding box center [403, 153] width 74 height 15
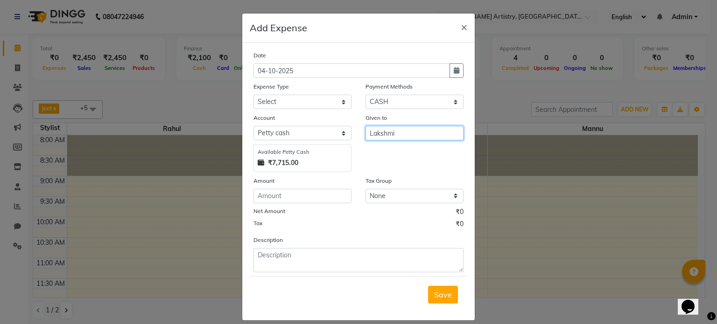
type input "Lakshmi"
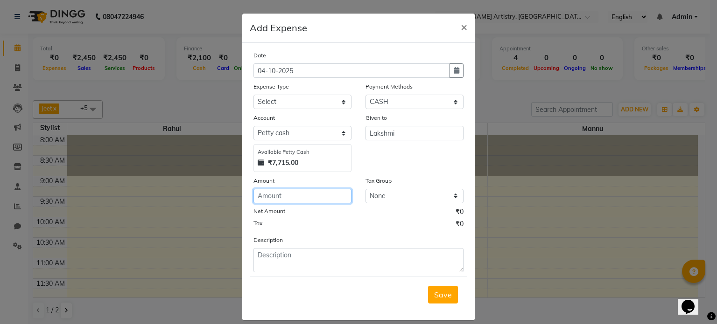
click at [321, 196] on input "number" at bounding box center [302, 196] width 98 height 14
type input "30"
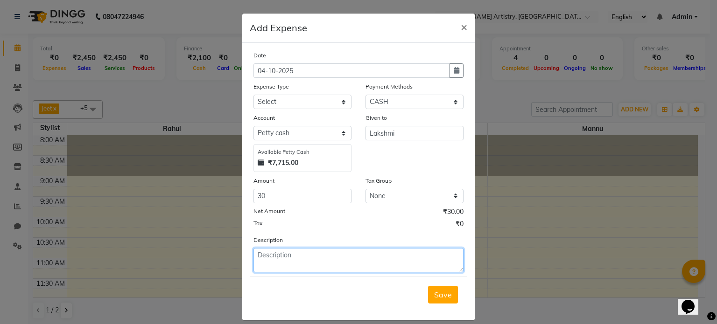
click at [293, 261] on textarea at bounding box center [358, 260] width 210 height 24
type textarea "milk"
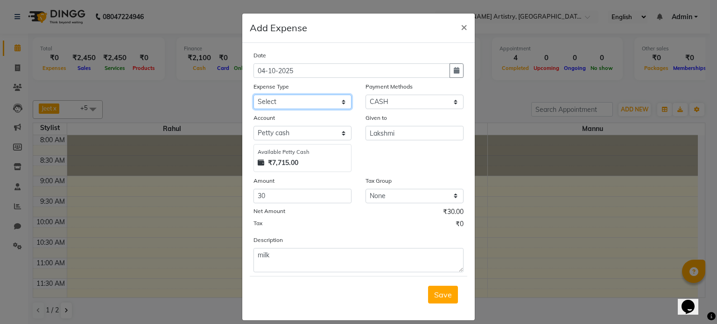
click at [331, 104] on select "Select Advance Salary Bank charges Car maintenance Cash transfer to bank Cash t…" at bounding box center [302, 102] width 98 height 14
select select "18"
click at [253, 96] on select "Select Advance Salary Bank charges Car maintenance Cash transfer to bank Cash t…" at bounding box center [302, 102] width 98 height 14
click at [437, 289] on button "Save" at bounding box center [443, 295] width 30 height 18
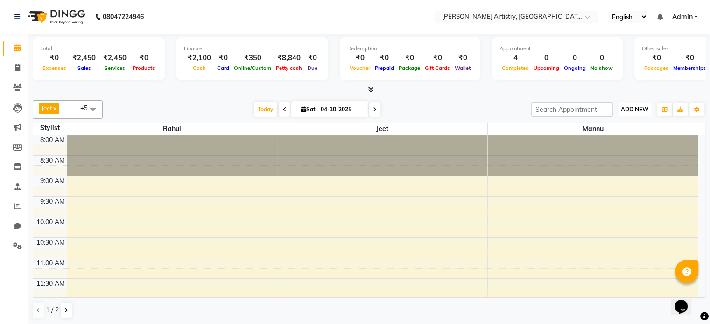
click at [634, 106] on span "ADD NEW" at bounding box center [635, 109] width 28 height 7
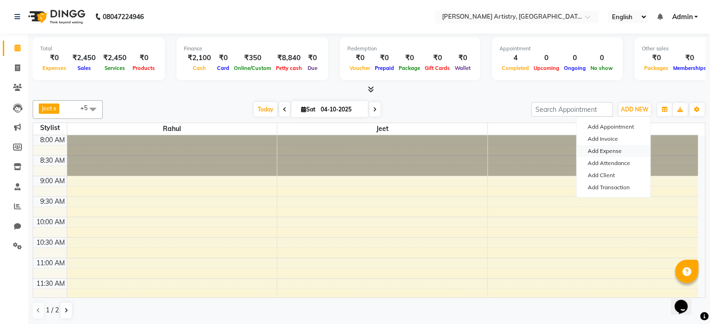
click at [602, 150] on link "Add Expense" at bounding box center [613, 151] width 74 height 12
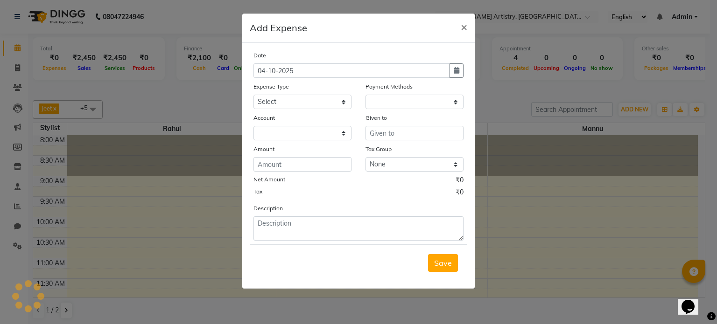
select select "1"
select select "7445"
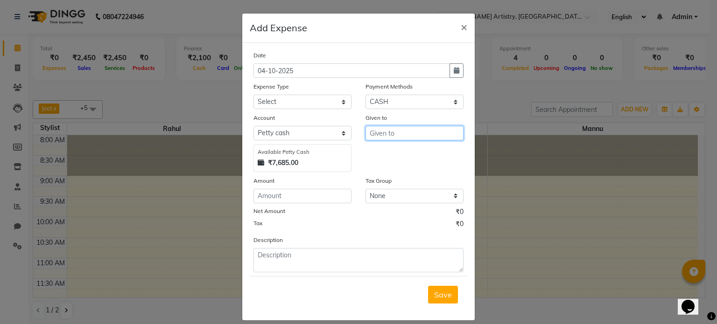
click at [410, 139] on input "text" at bounding box center [414, 133] width 98 height 14
click at [408, 151] on button "Sana" at bounding box center [403, 153] width 74 height 15
type input "Sana"
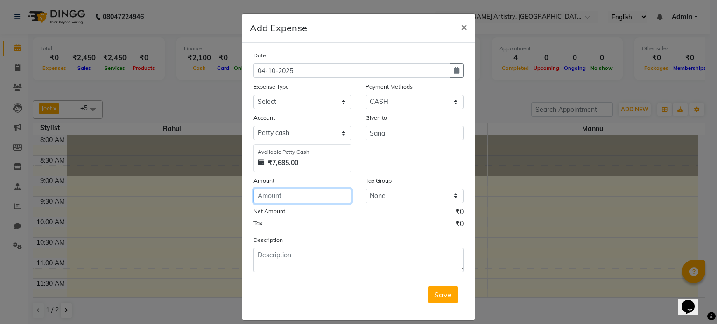
click at [308, 201] on input "number" at bounding box center [302, 196] width 98 height 14
type input "1091"
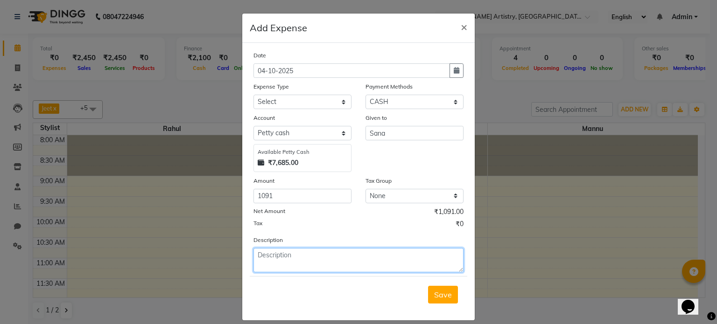
click at [316, 255] on textarea at bounding box center [358, 260] width 210 height 24
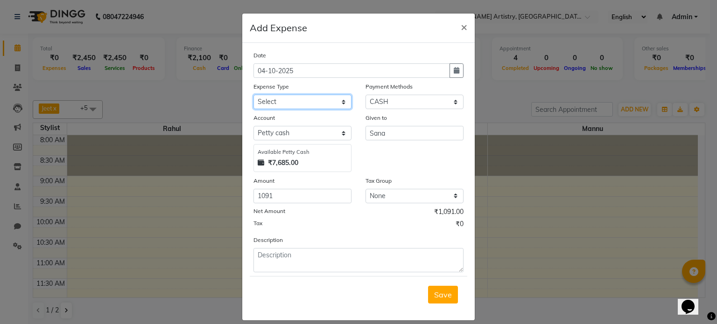
click at [309, 102] on select "Select Advance Salary Bank charges Car maintenance Cash transfer to bank Cash t…" at bounding box center [302, 102] width 98 height 14
select select "18"
click at [253, 96] on select "Select Advance Salary Bank charges Car maintenance Cash transfer to bank Cash t…" at bounding box center [302, 102] width 98 height 14
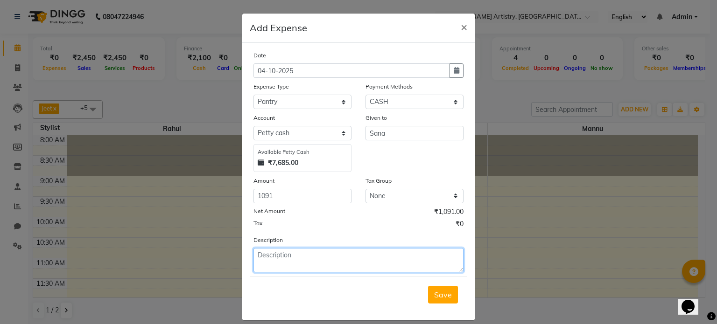
click at [291, 255] on textarea at bounding box center [358, 260] width 210 height 24
type textarea "Dry tissue, Wet wipes, dusting cloth, candies, D-mart Bag"
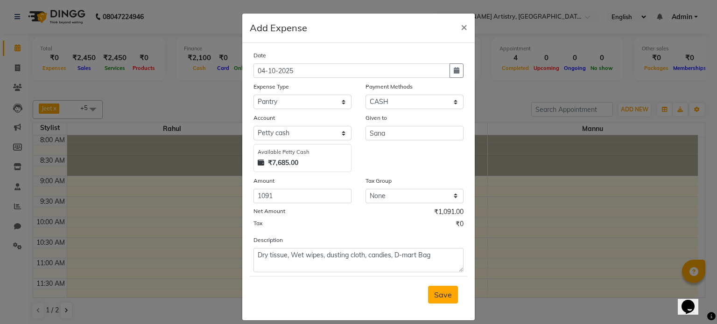
click at [429, 296] on button "Save" at bounding box center [443, 295] width 30 height 18
